Goal: Information Seeking & Learning: Learn about a topic

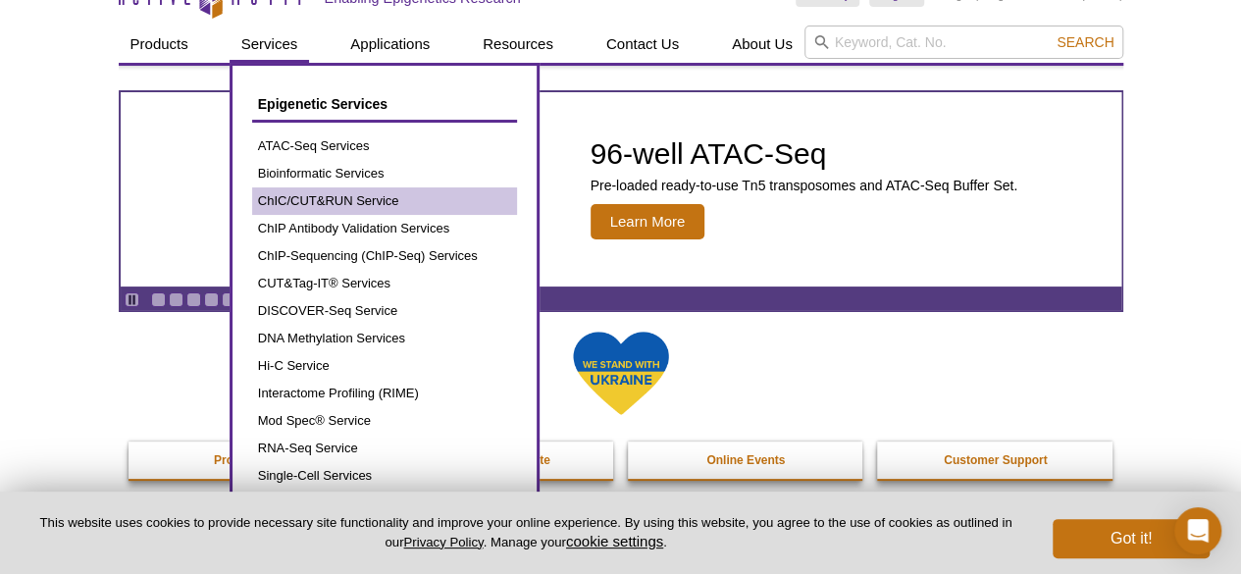
scroll to position [36, 0]
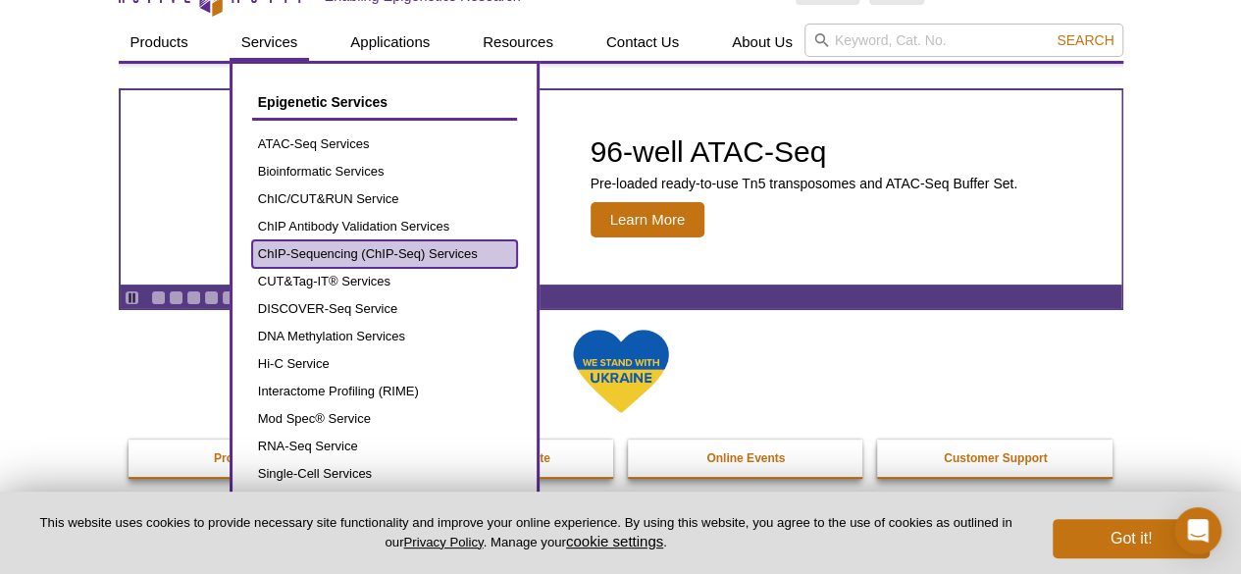
click at [352, 240] on link "ChIP-Sequencing (ChIP-Seq) Services" at bounding box center [384, 253] width 265 height 27
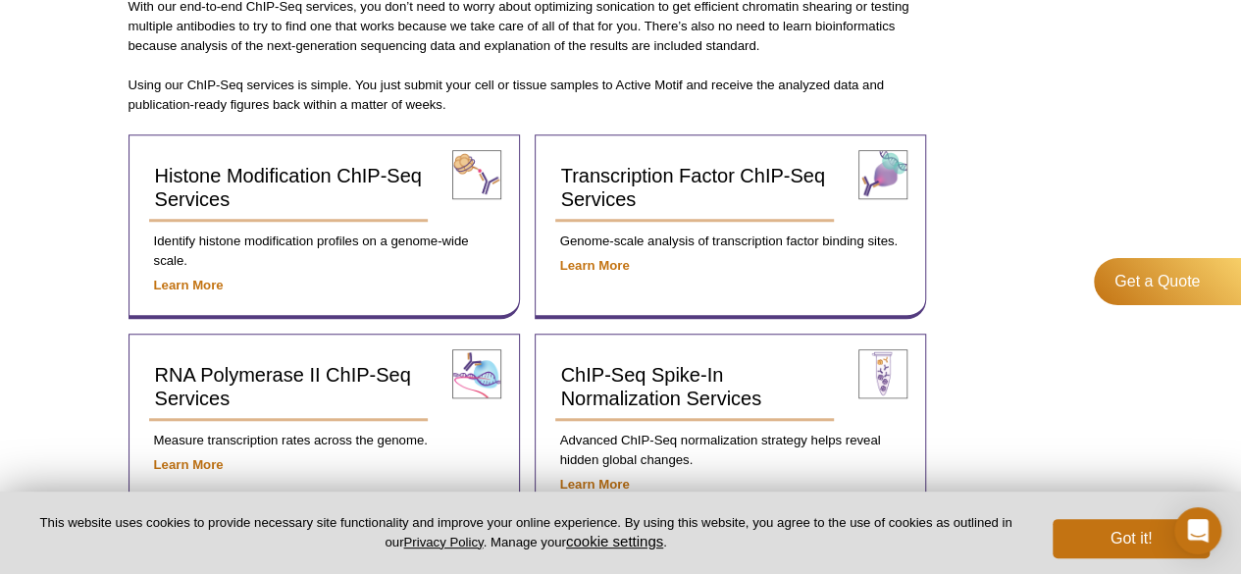
scroll to position [646, 0]
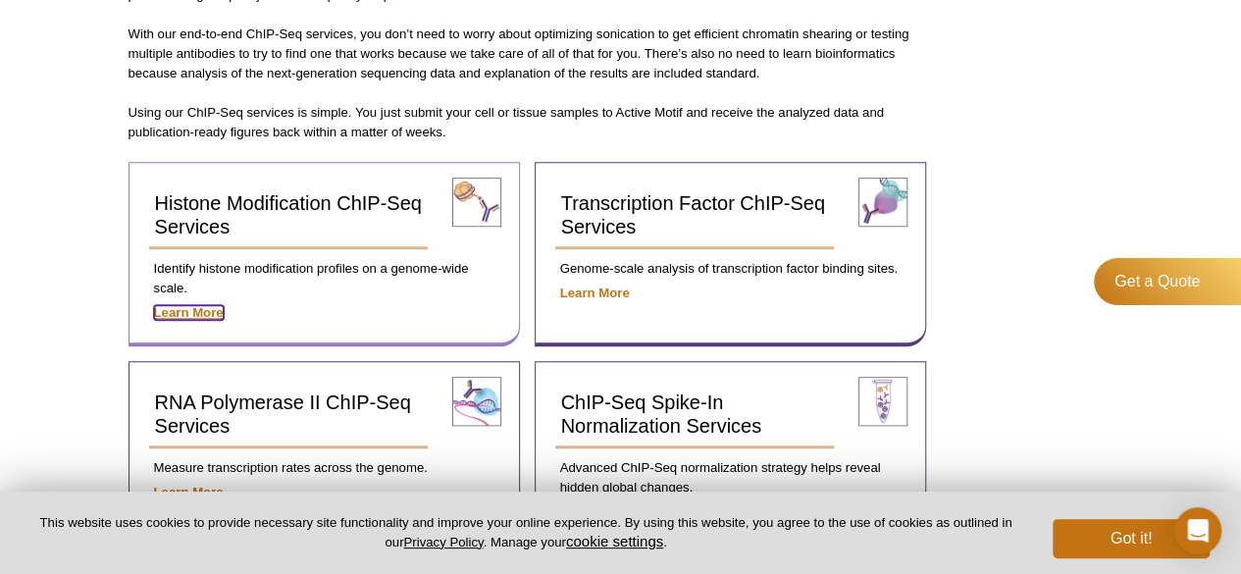
click at [195, 307] on strong "Learn More" at bounding box center [189, 312] width 70 height 15
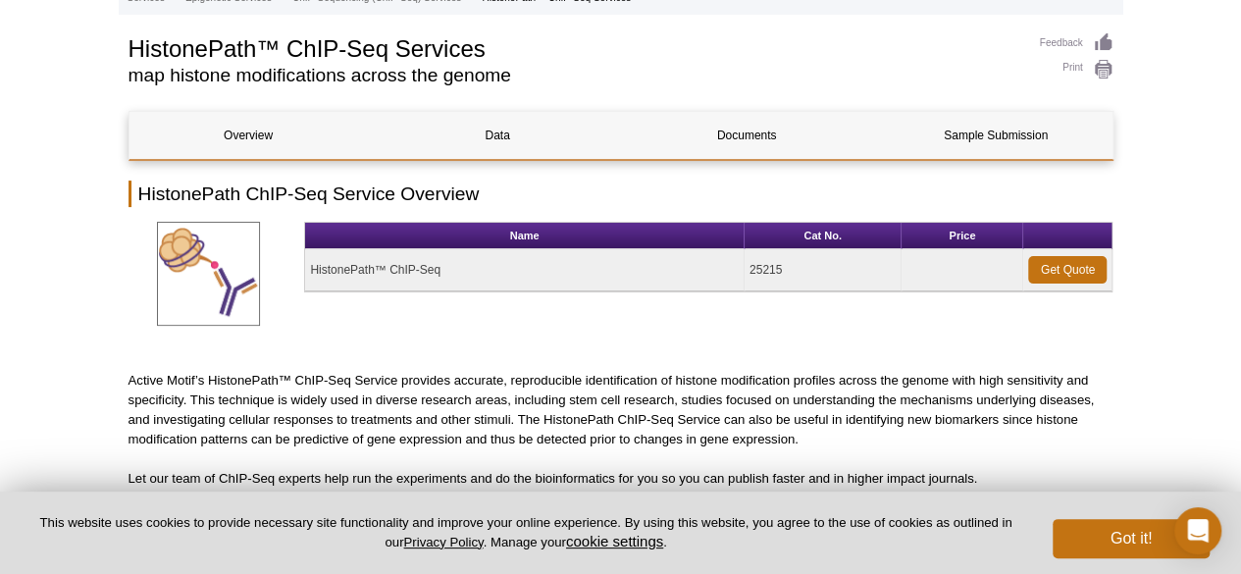
scroll to position [5, 0]
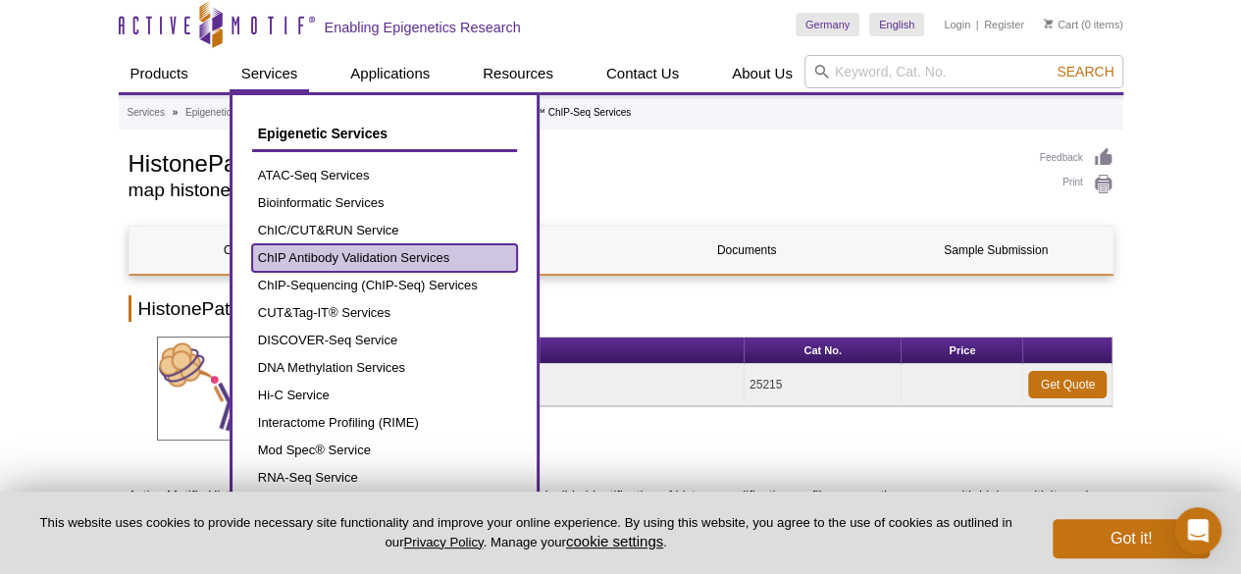
click at [312, 260] on link "ChIP Antibody Validation Services" at bounding box center [384, 257] width 265 height 27
click at [467, 250] on link "ChIP Antibody Validation Services" at bounding box center [384, 257] width 265 height 27
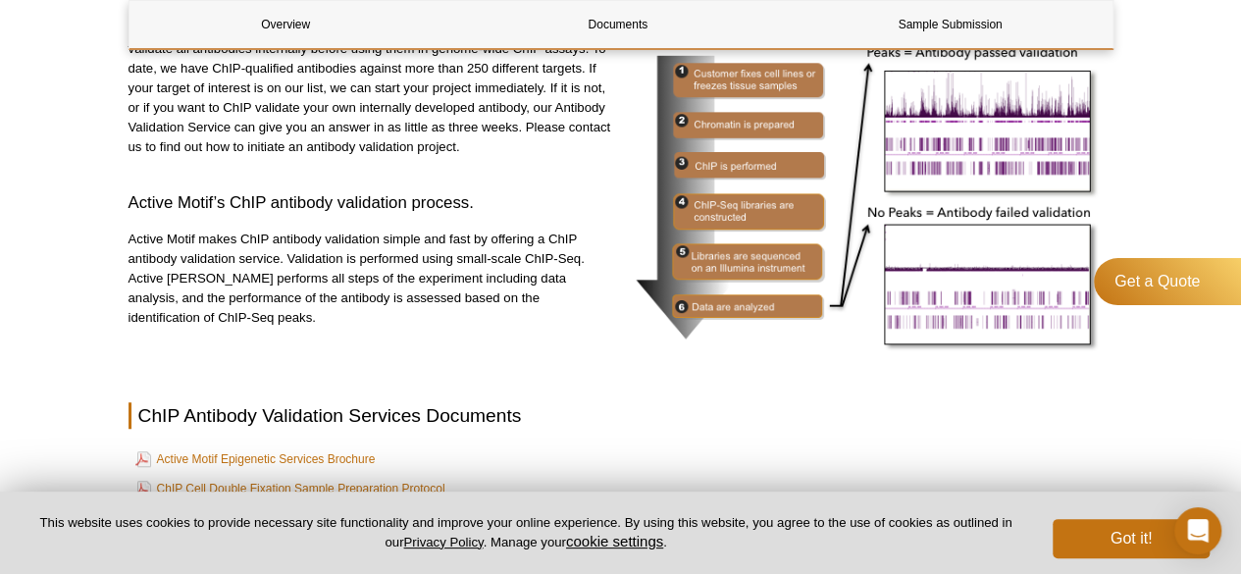
scroll to position [426, 0]
